Goal: Find specific page/section: Find specific page/section

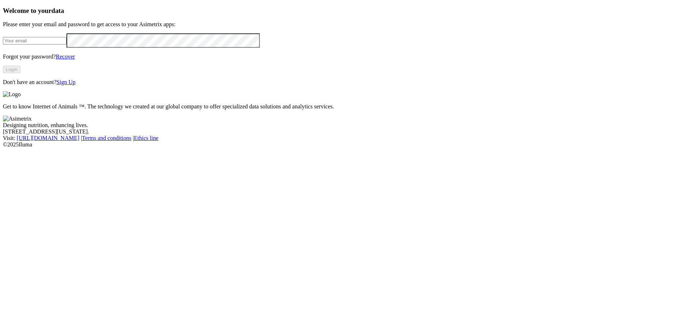
type input "[PERSON_NAME][EMAIL_ADDRESS][PERSON_NAME][DOMAIN_NAME]"
click at [20, 73] on button "Login" at bounding box center [12, 70] width 18 height 8
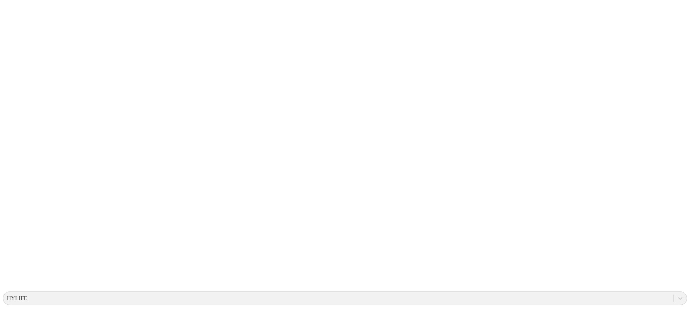
click at [18, 135] on icon at bounding box center [14, 146] width 22 height 22
click at [15, 10] on icon at bounding box center [14, 146] width 22 height 287
